Goal: Task Accomplishment & Management: Use online tool/utility

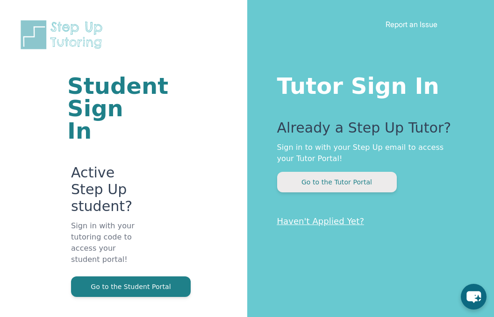
click at [313, 186] on button "Go to the Tutor Portal" at bounding box center [337, 182] width 120 height 21
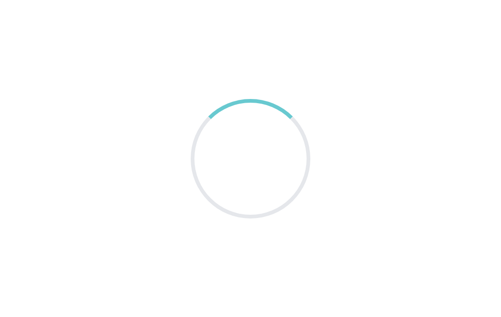
click at [313, 186] on main at bounding box center [250, 158] width 501 height 317
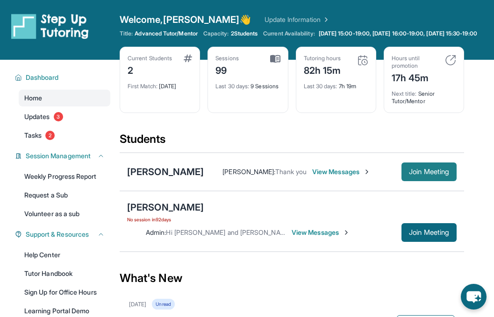
click at [422, 175] on span "Join Meeting" at bounding box center [429, 172] width 40 height 6
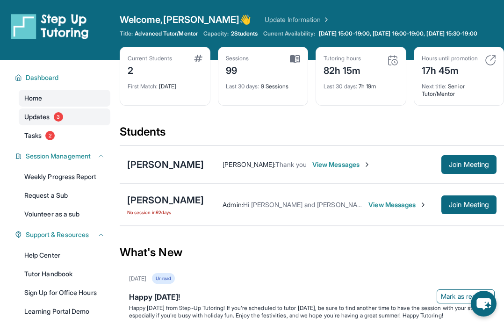
click at [58, 121] on span "3" at bounding box center [58, 116] width 9 height 9
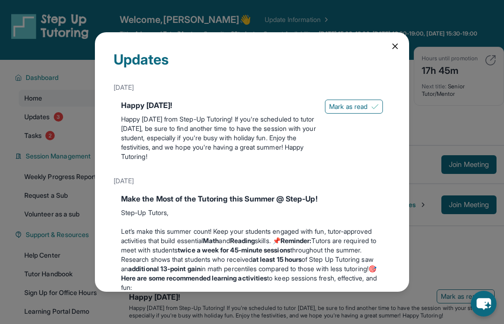
click at [392, 44] on icon at bounding box center [394, 46] width 5 height 5
